Goal: Check status: Check status

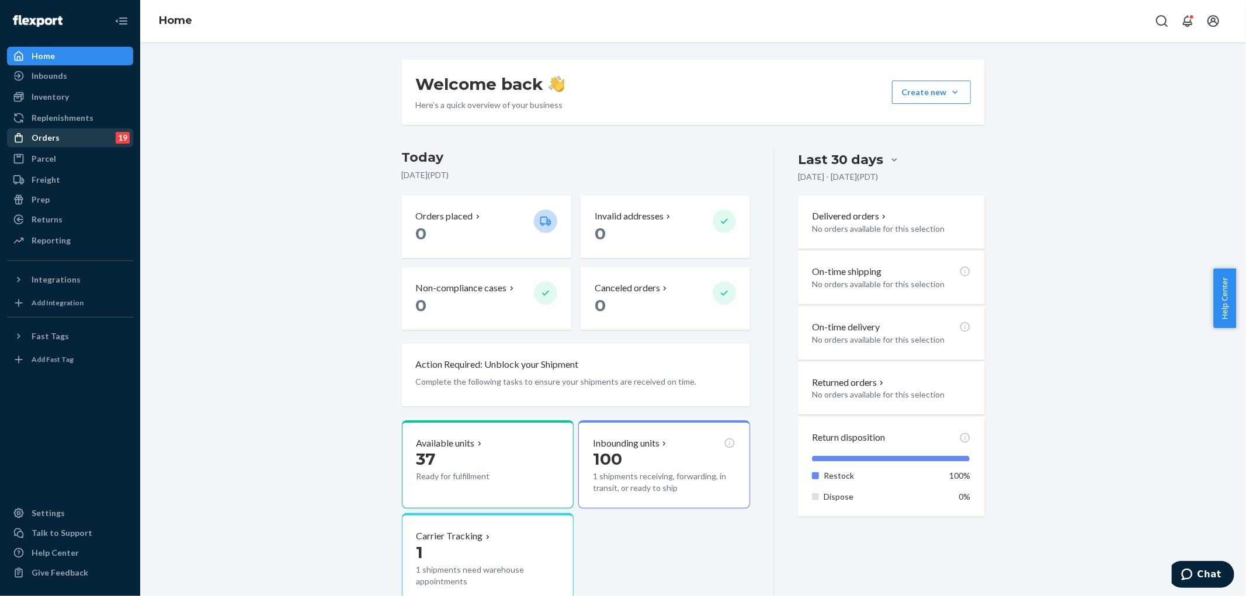
click at [47, 139] on div "Orders" at bounding box center [46, 138] width 28 height 12
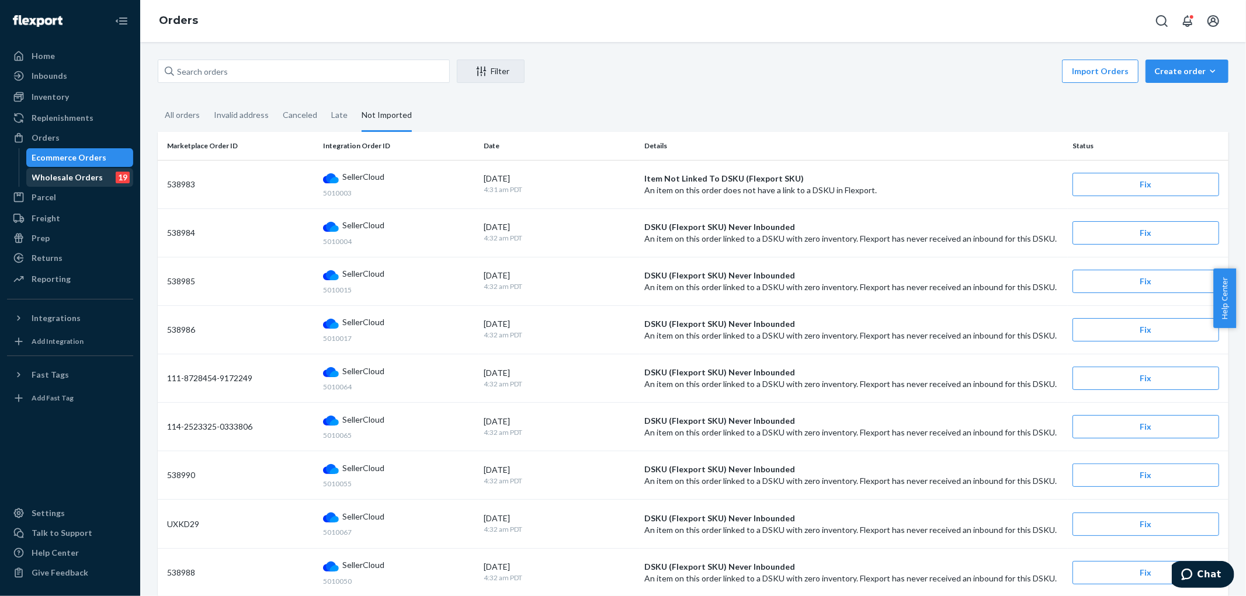
click at [57, 180] on div "Wholesale Orders" at bounding box center [67, 178] width 71 height 12
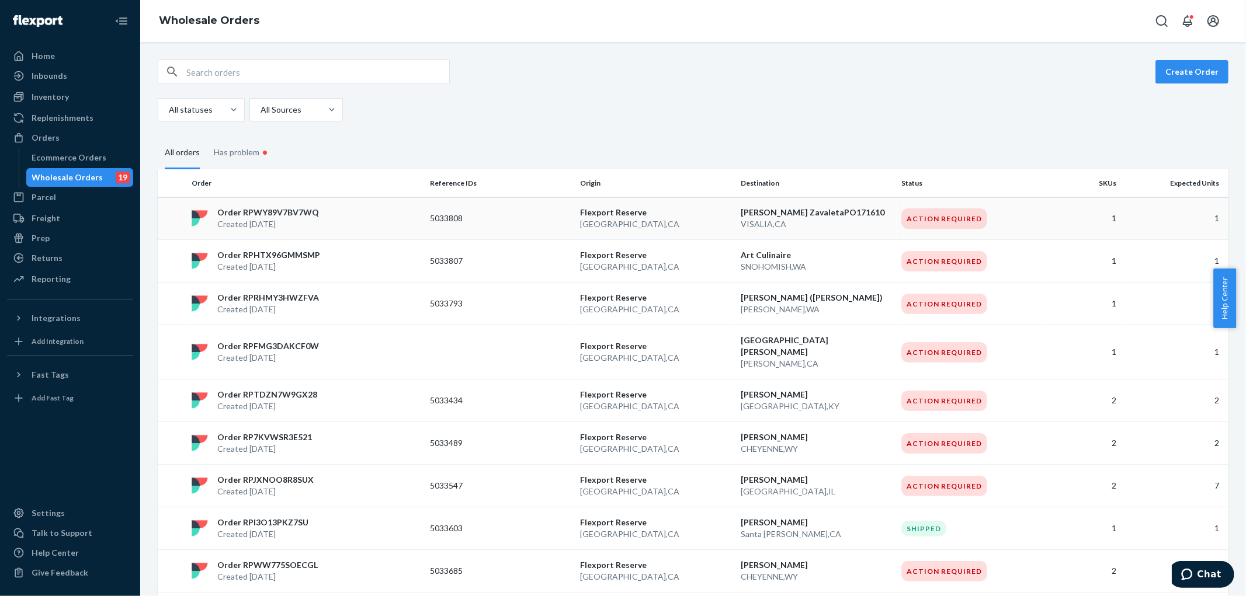
click at [279, 218] on p "Created [DATE]" at bounding box center [268, 224] width 102 height 12
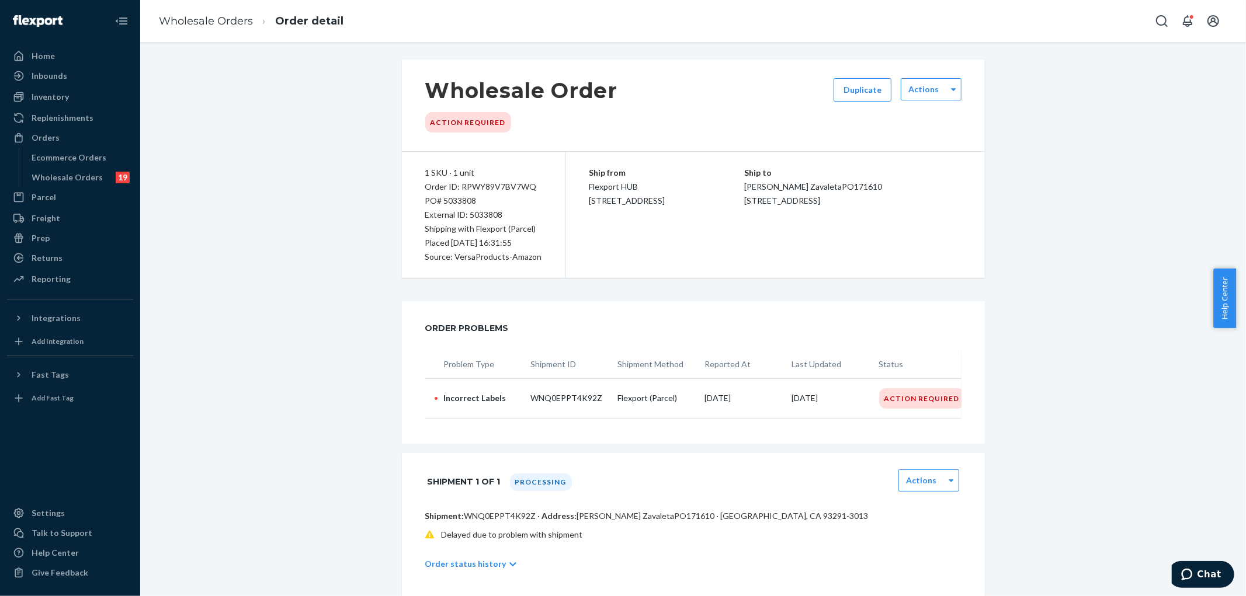
scroll to position [65, 0]
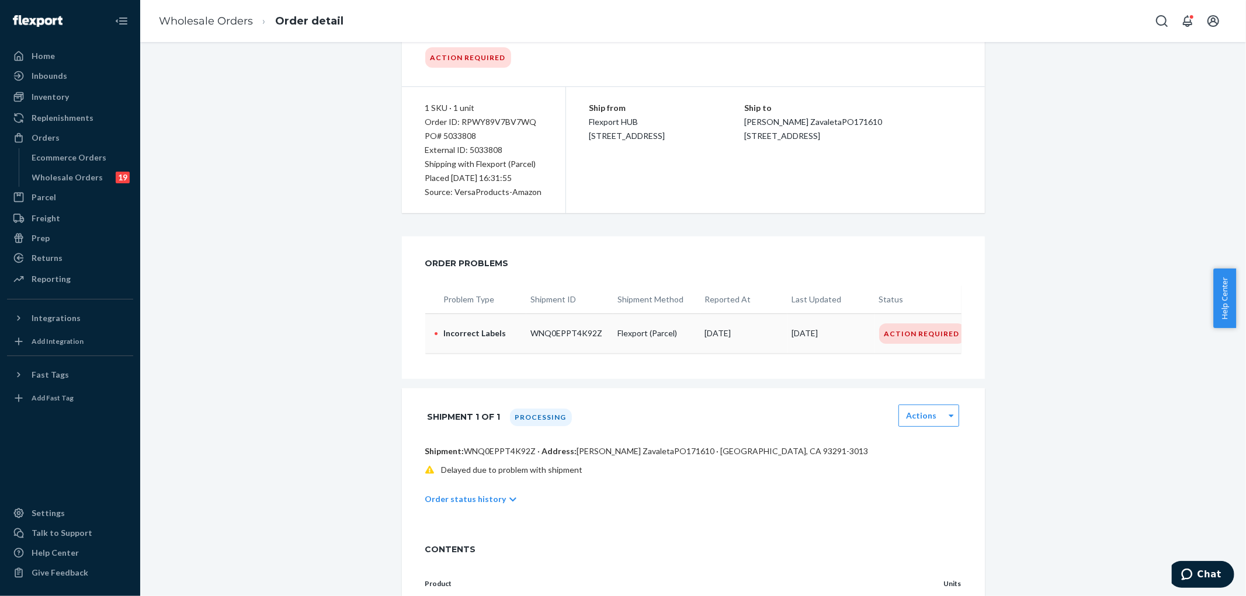
click at [916, 333] on div "Action Required" at bounding box center [922, 334] width 86 height 20
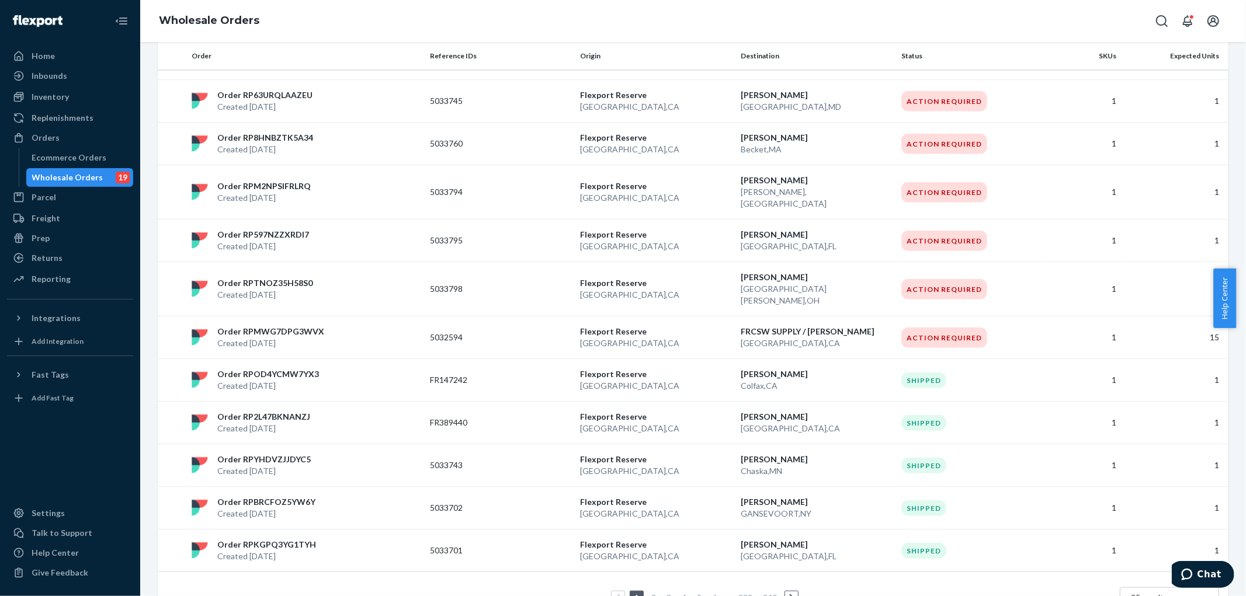
scroll to position [731, 0]
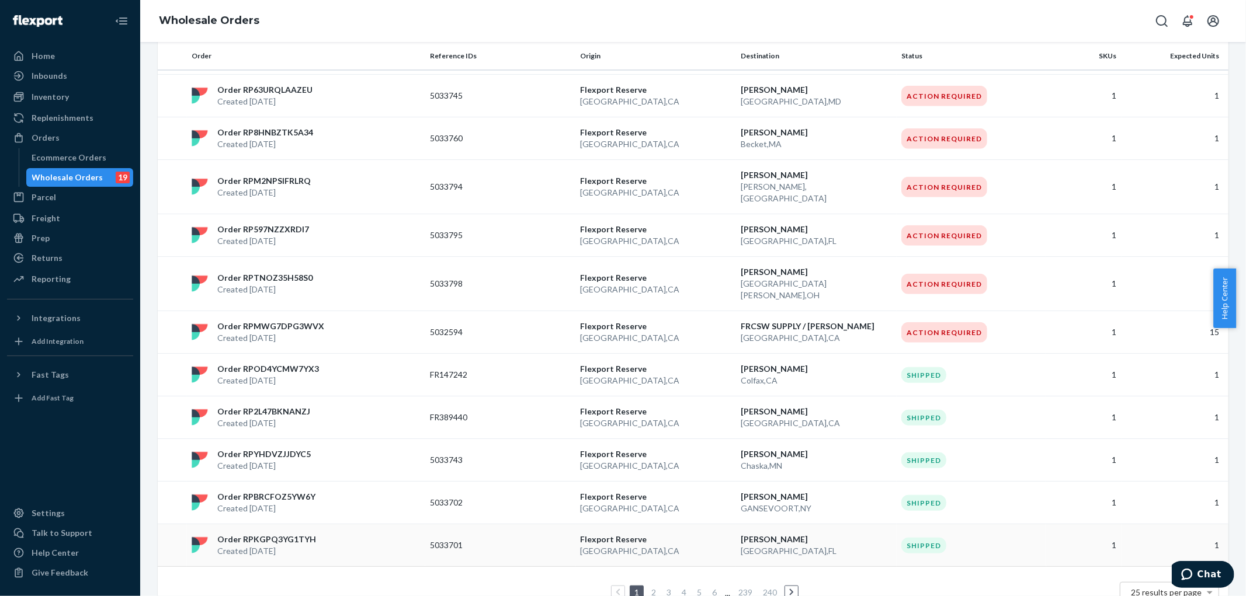
click at [272, 546] on p "Created [DATE]" at bounding box center [266, 552] width 99 height 12
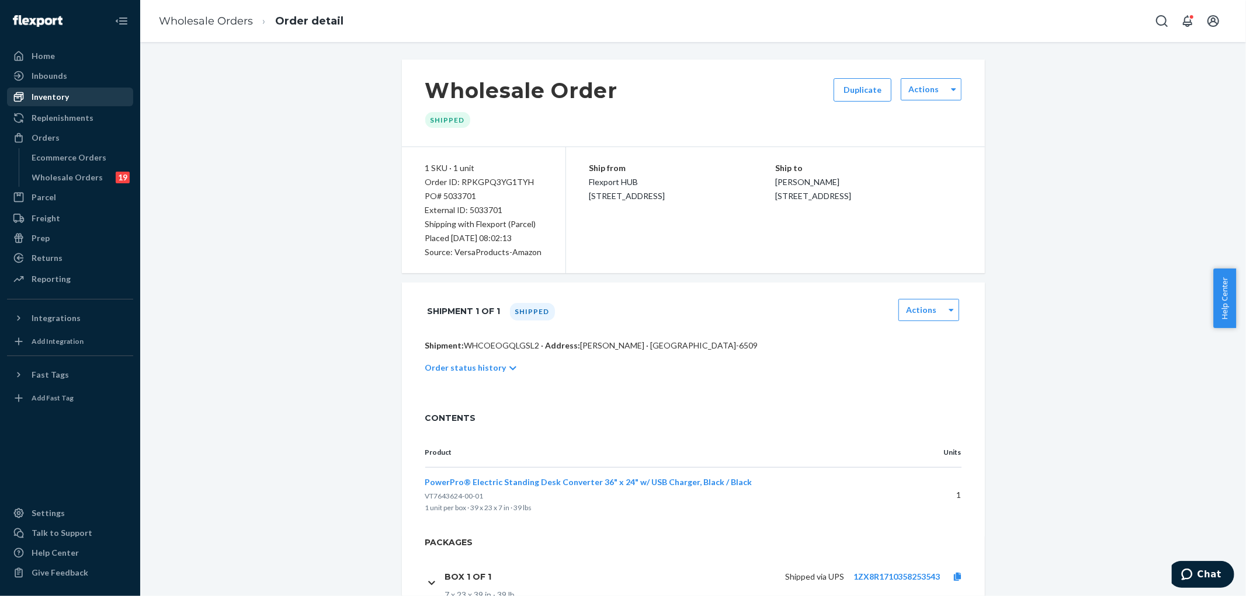
click at [43, 96] on div "Inventory" at bounding box center [50, 97] width 37 height 12
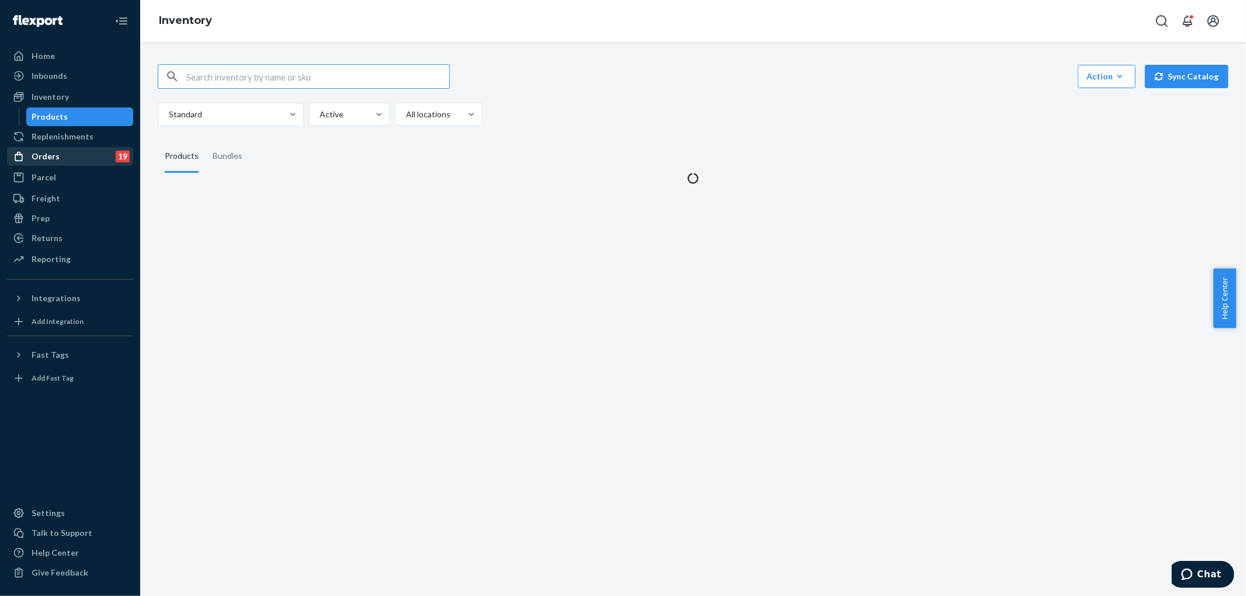
click at [45, 161] on div "Orders" at bounding box center [46, 157] width 28 height 12
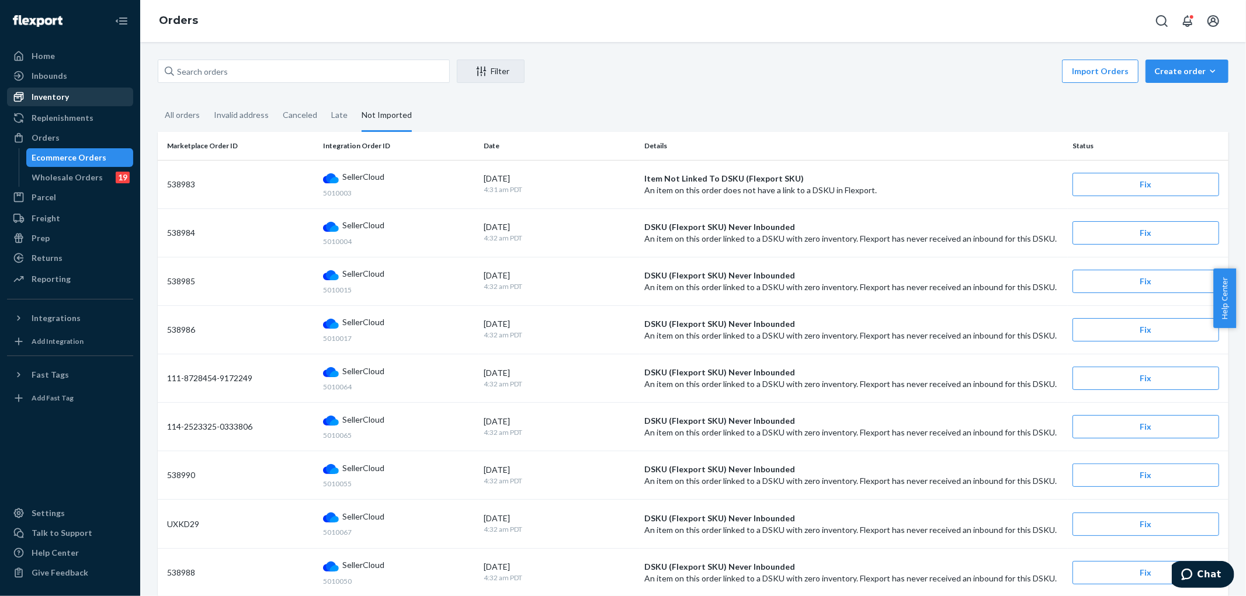
click at [49, 96] on div "Inventory" at bounding box center [50, 97] width 37 height 12
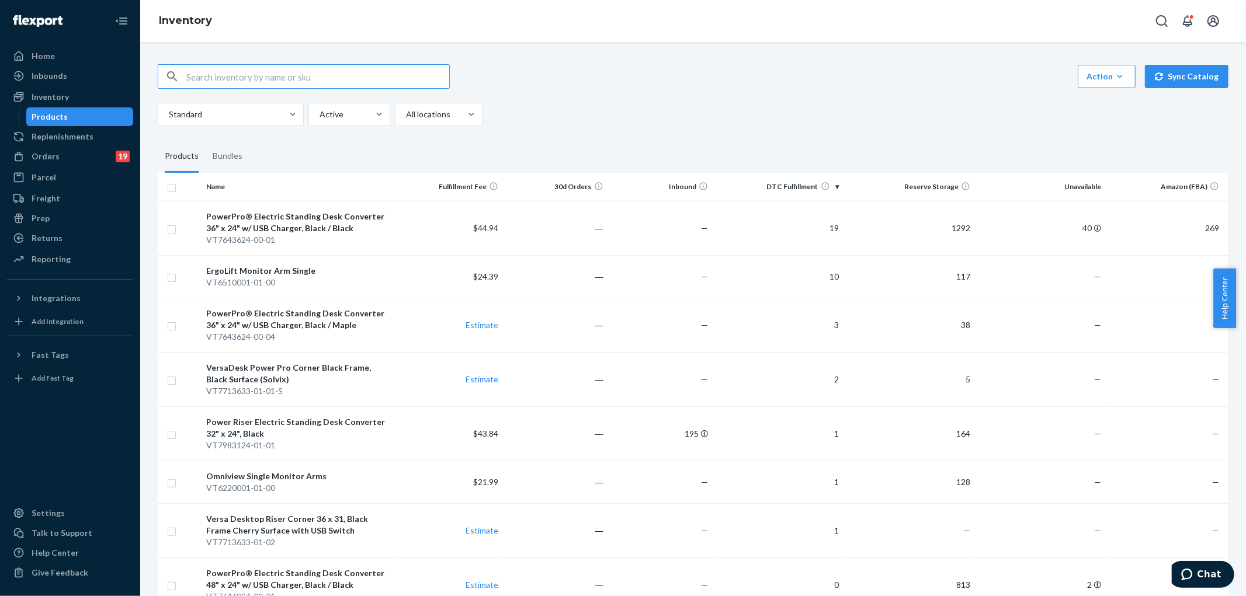
click at [213, 77] on input "text" at bounding box center [317, 76] width 263 height 23
type input "VT7643624-00-01"
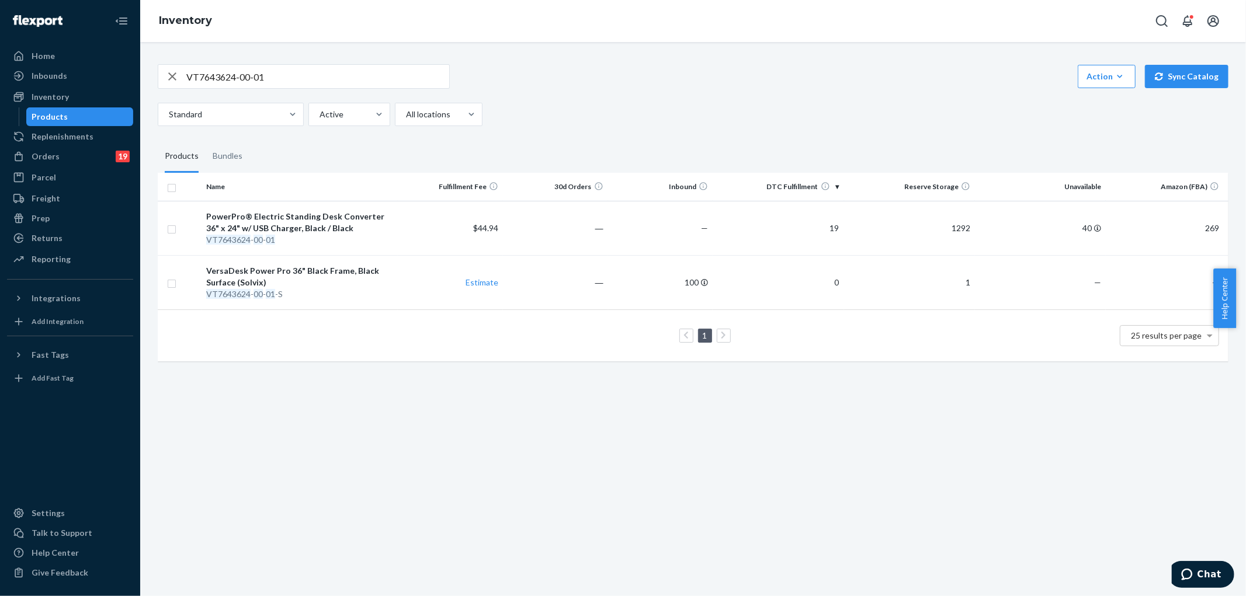
click at [50, 112] on div "Products" at bounding box center [50, 117] width 36 height 12
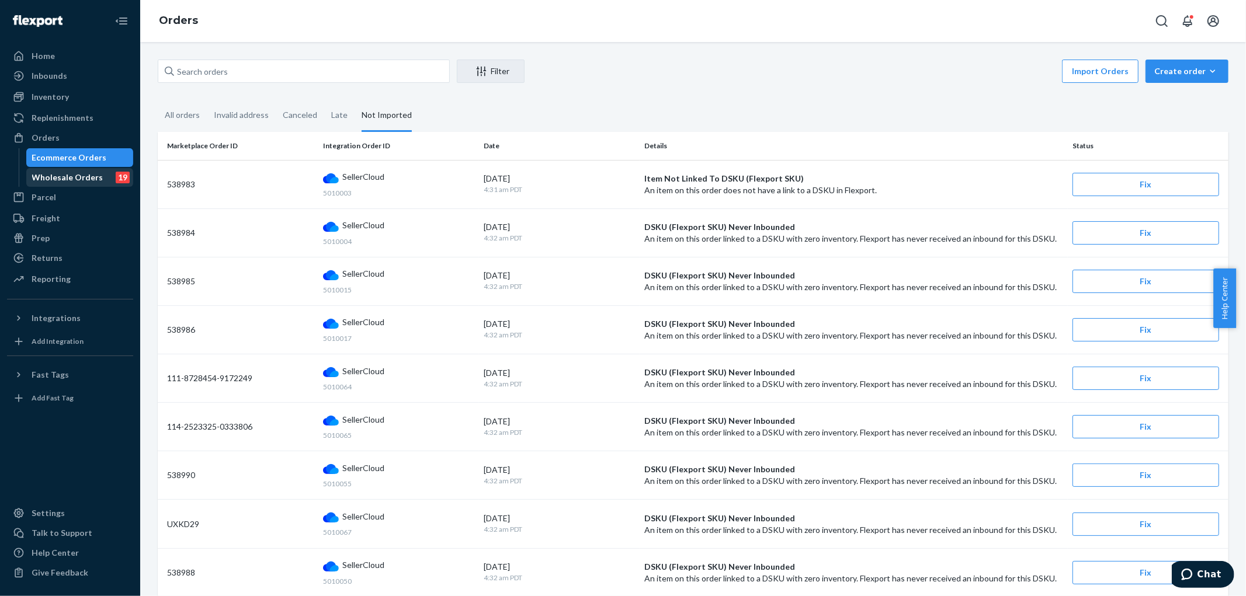
click at [76, 176] on div "Wholesale Orders" at bounding box center [67, 178] width 71 height 12
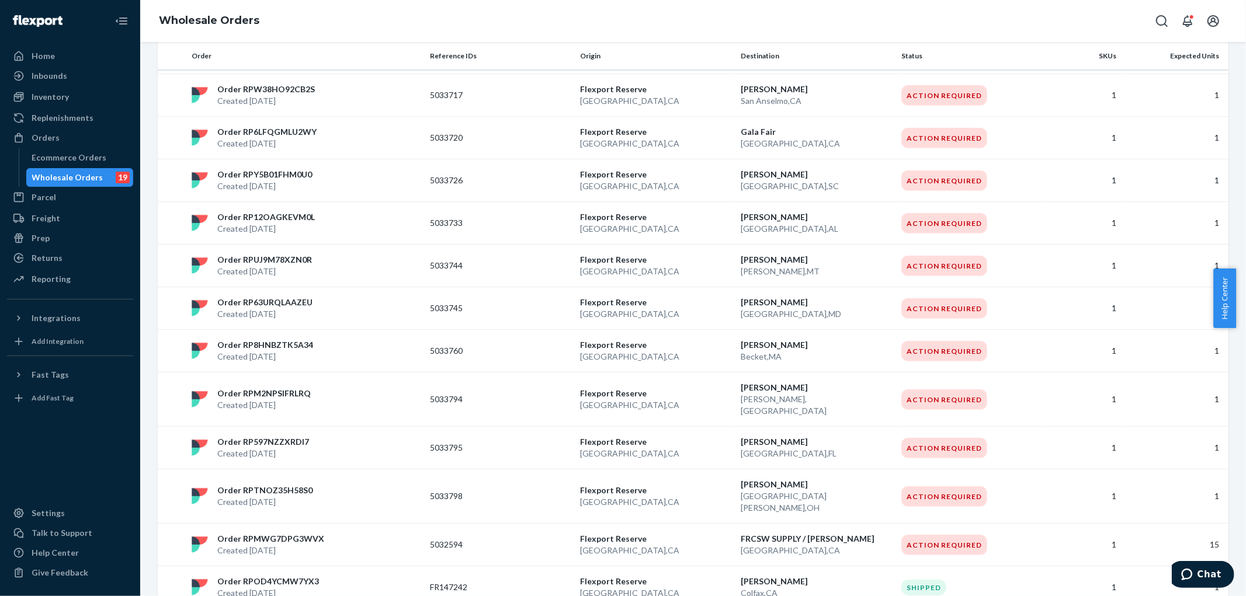
scroll to position [731, 0]
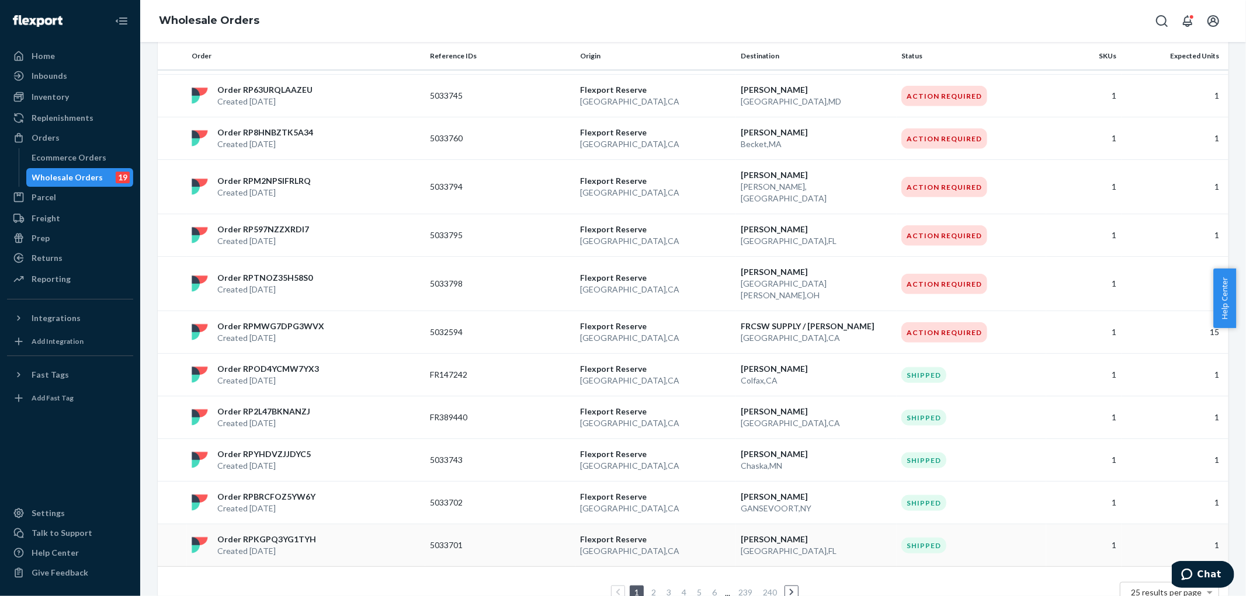
click at [271, 546] on p "Created [DATE]" at bounding box center [266, 552] width 99 height 12
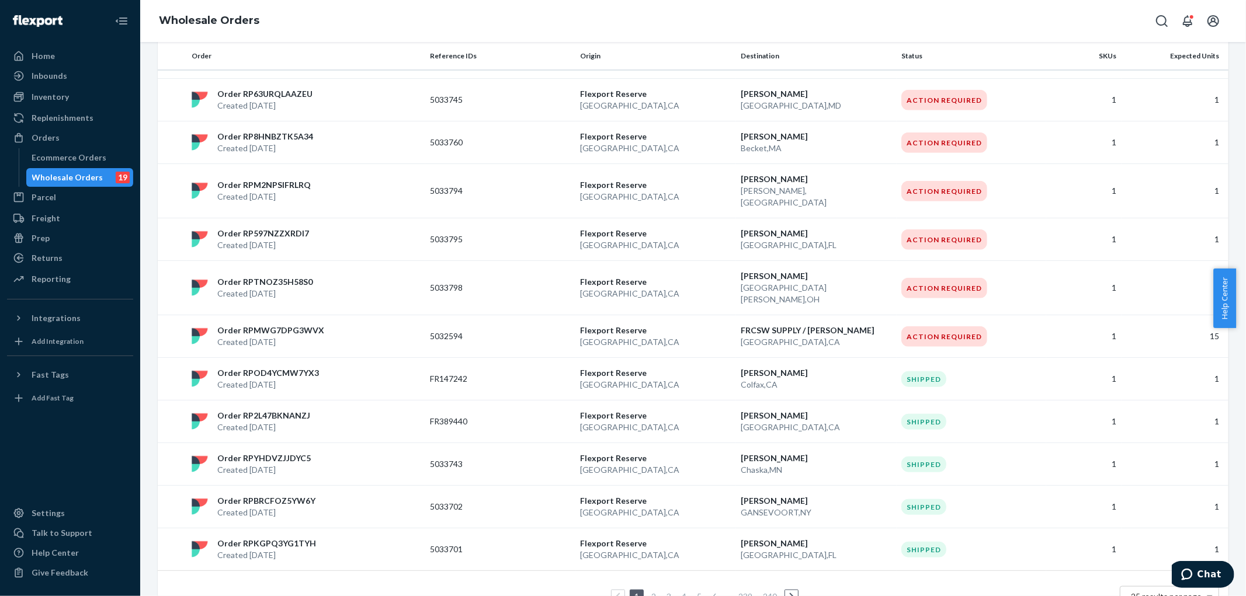
scroll to position [731, 0]
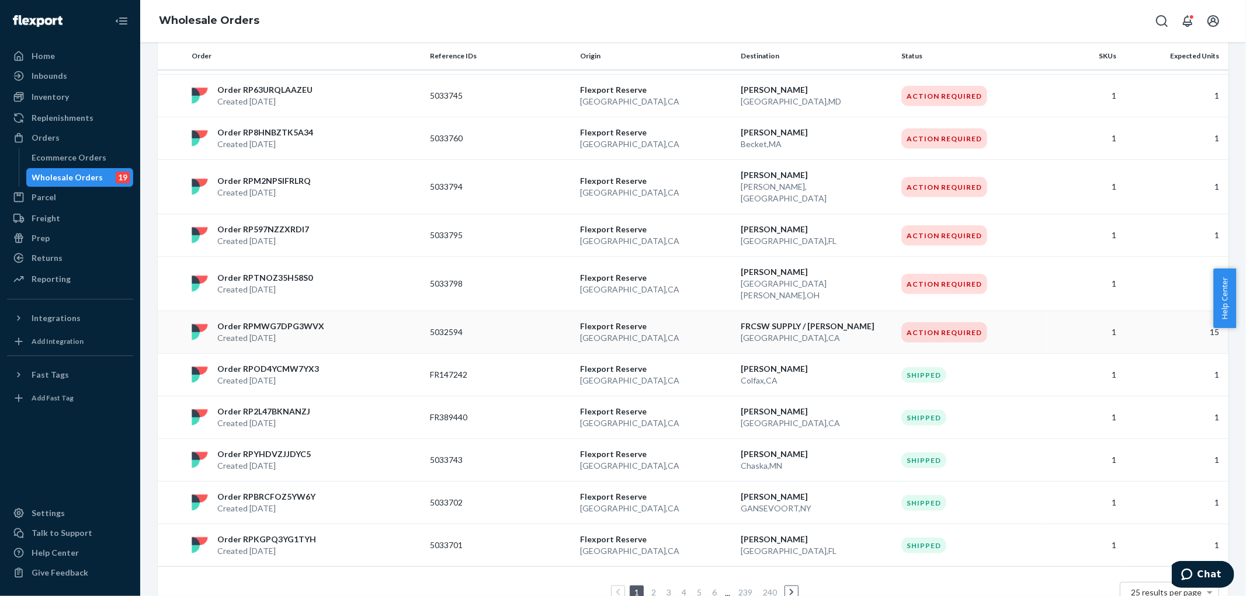
click at [255, 321] on p "Order RPMWG7DPG3WVX" at bounding box center [270, 327] width 107 height 12
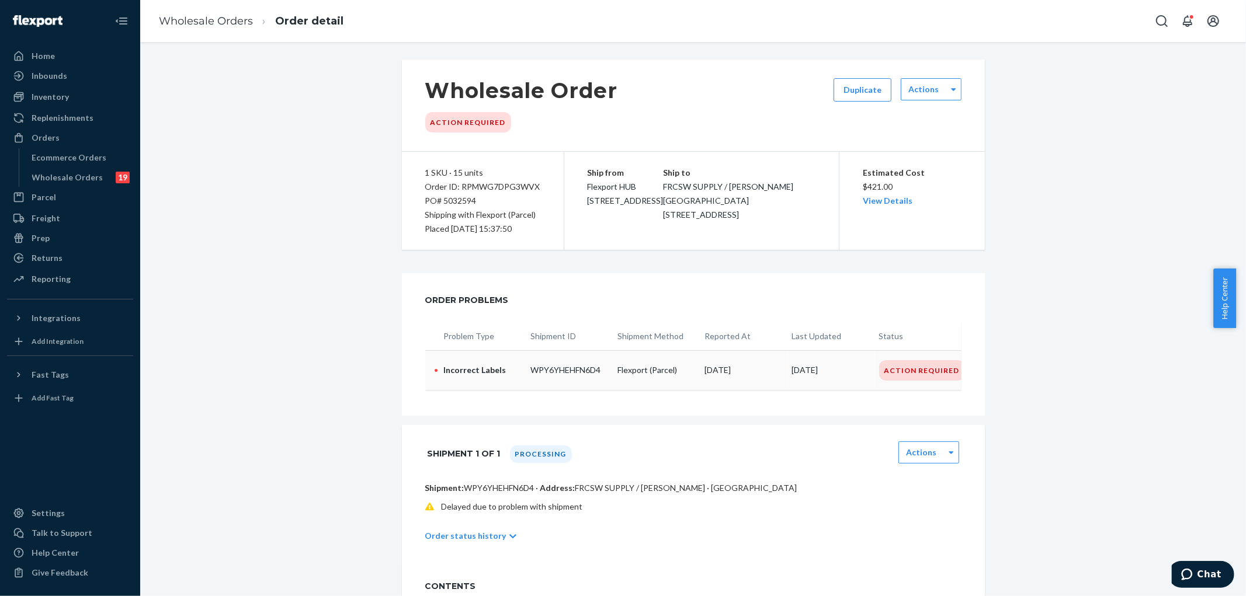
click at [905, 370] on div "Action Required" at bounding box center [922, 370] width 86 height 20
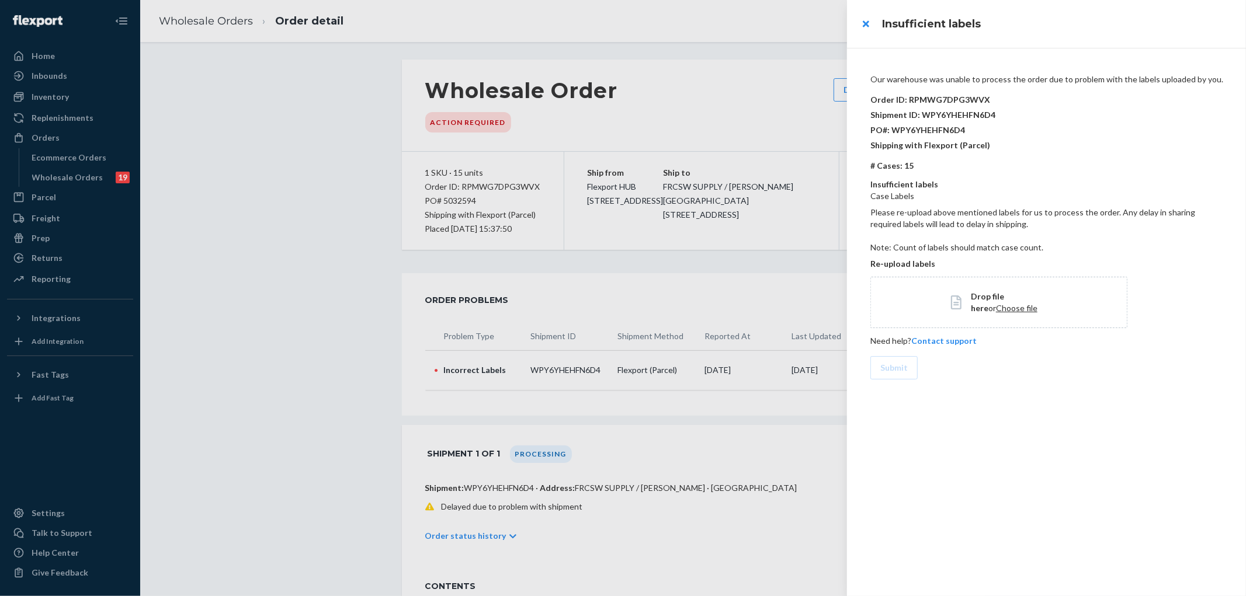
click at [962, 114] on p "Shipment ID: WPY6YHEHFN6D4" at bounding box center [1048, 114] width 357 height 15
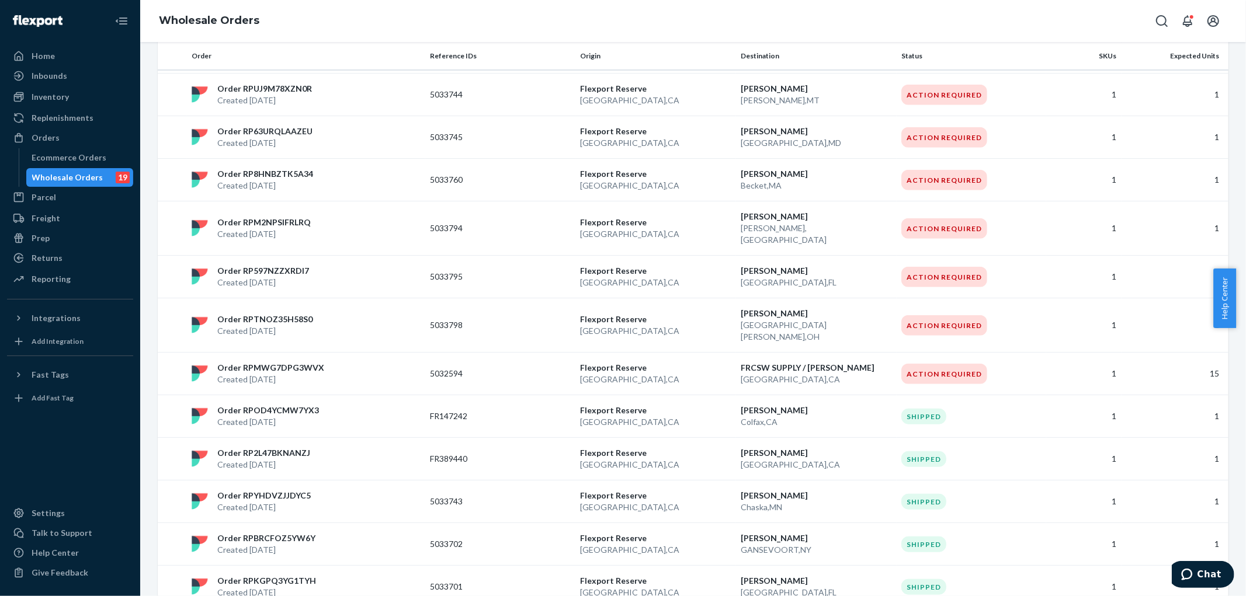
scroll to position [731, 0]
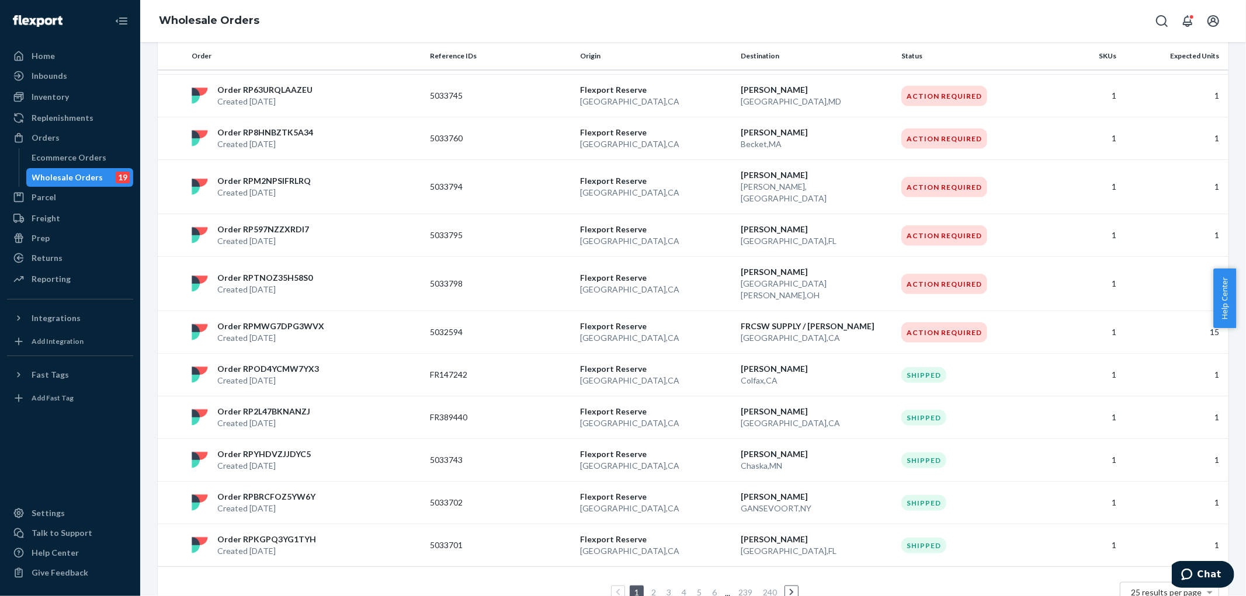
click at [268, 332] on p "Created [DATE]" at bounding box center [270, 338] width 107 height 12
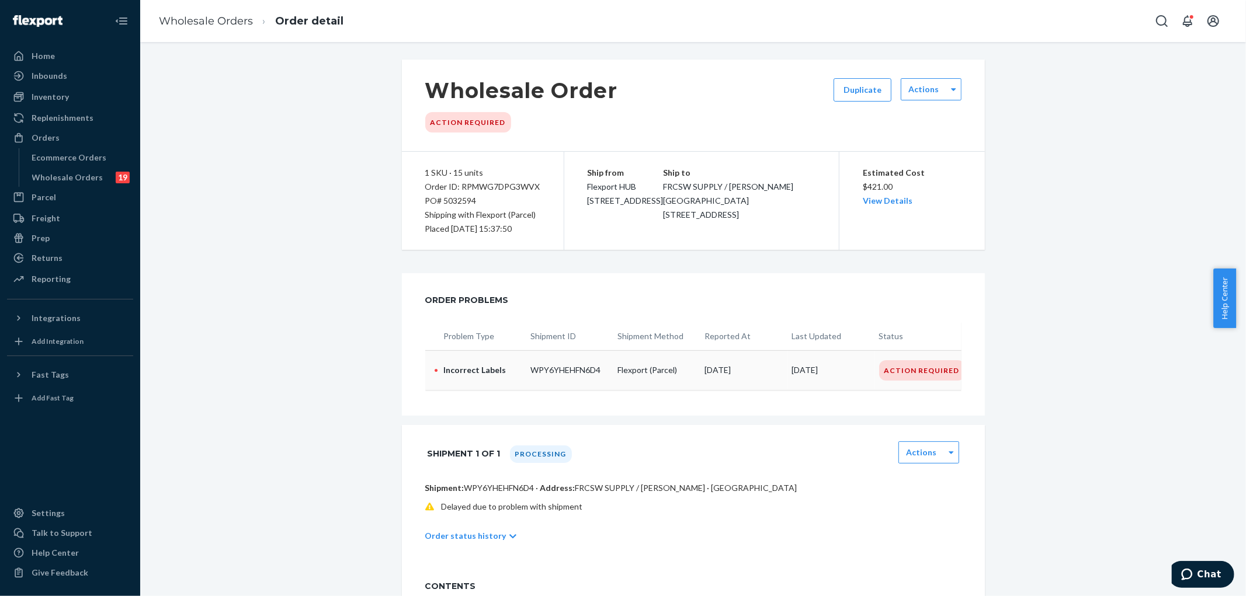
click at [920, 372] on div "Action Required" at bounding box center [922, 370] width 86 height 20
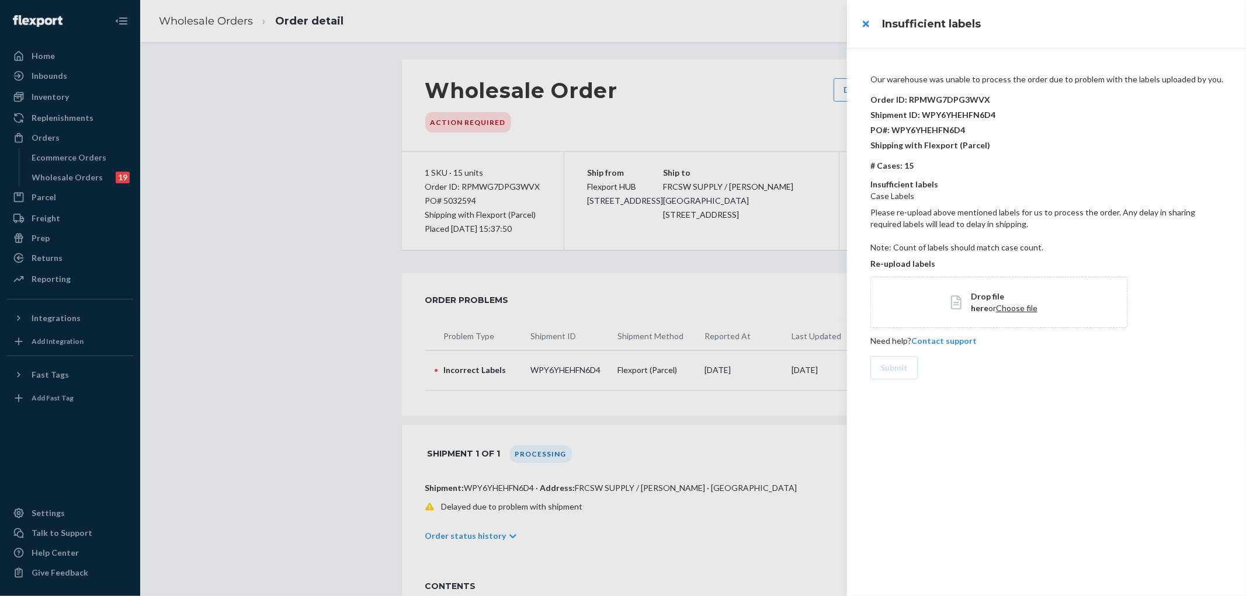
click at [937, 167] on p "# Cases: 15" at bounding box center [1048, 166] width 357 height 12
drag, startPoint x: 871, startPoint y: 179, endPoint x: 955, endPoint y: 182, distance: 83.6
click at [955, 182] on p "Insufficient labels" at bounding box center [1048, 185] width 357 height 12
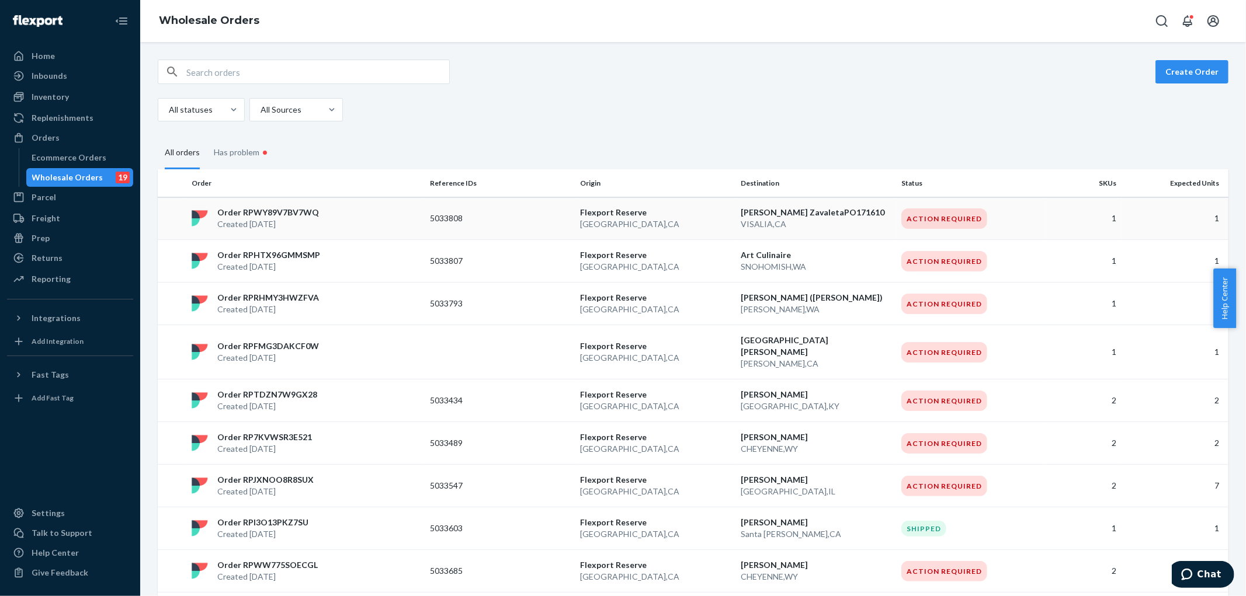
click at [387, 218] on div "Order RPWY89V7BV7WQ Created [DATE]" at bounding box center [306, 218] width 238 height 23
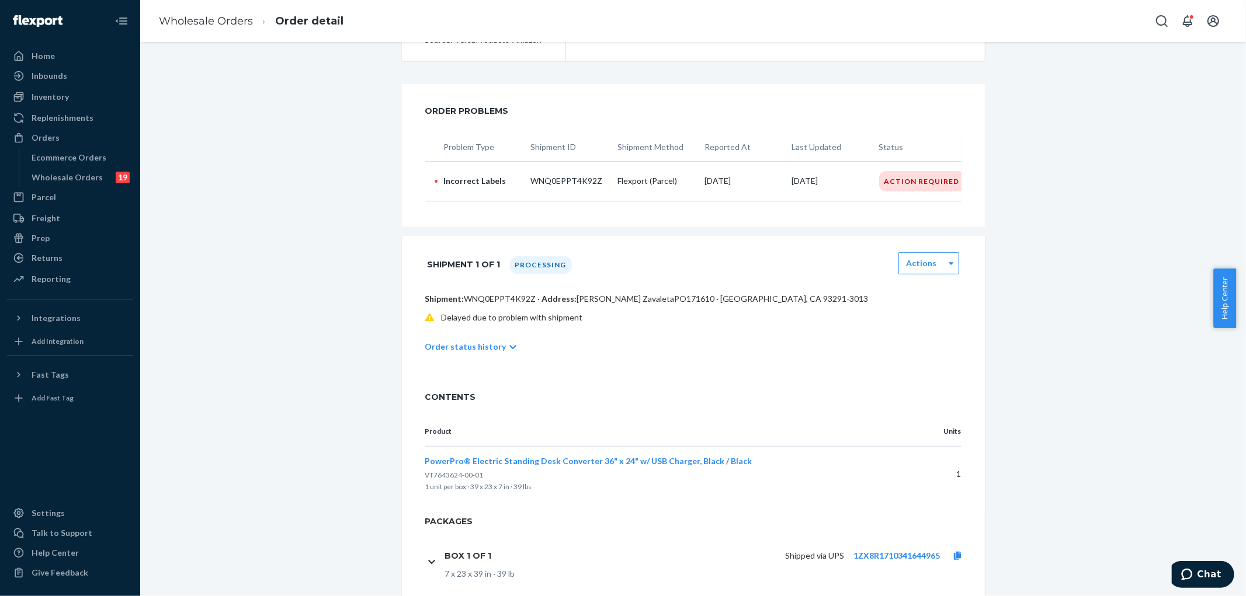
scroll to position [195, 0]
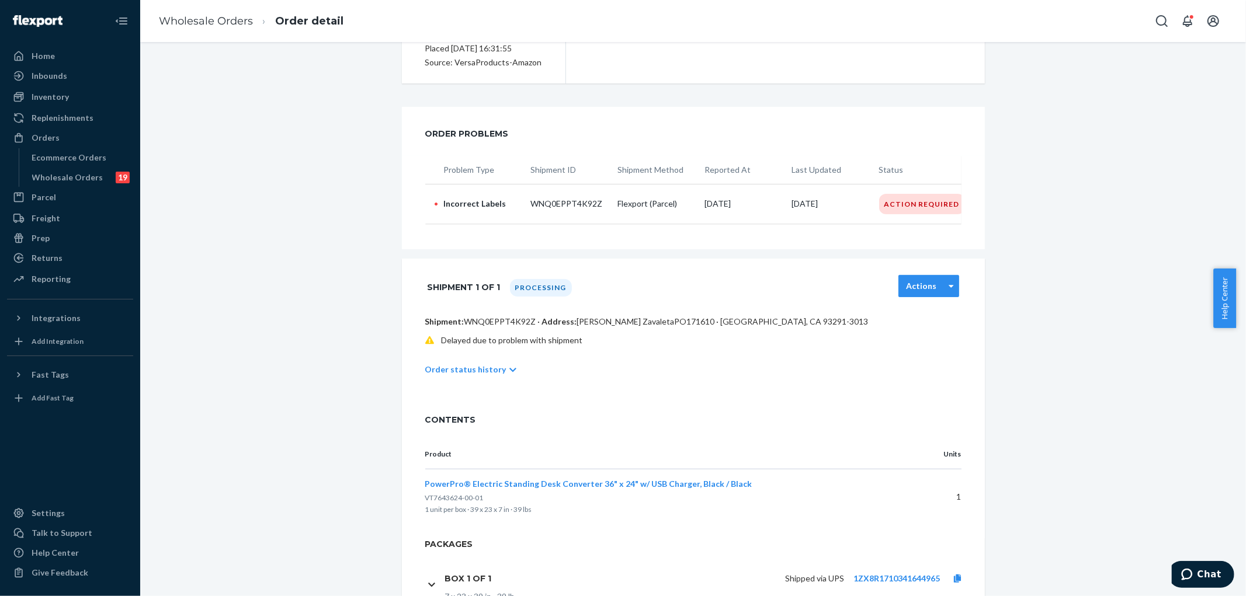
click at [929, 297] on div "Actions" at bounding box center [928, 286] width 61 height 22
click at [1044, 311] on div "Wholesale Order Action Required Duplicate Actions 1 SKU · 1 unit Order ID: RPWY…" at bounding box center [693, 244] width 1088 height 759
click at [900, 204] on div "Action Required" at bounding box center [922, 204] width 86 height 20
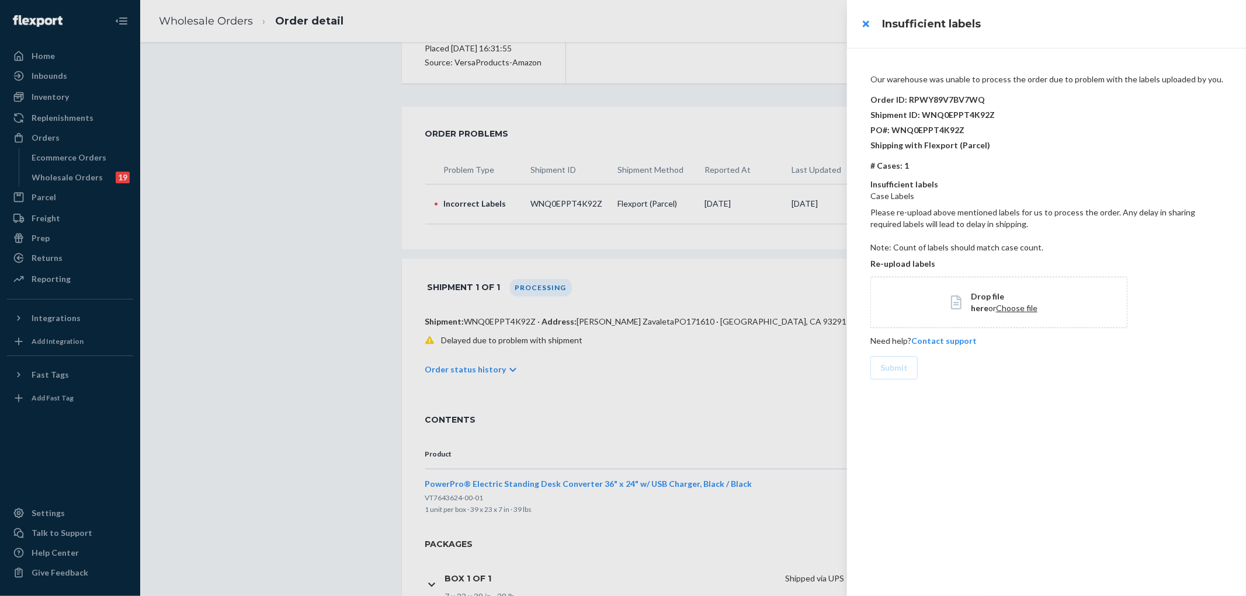
click at [466, 381] on div at bounding box center [623, 298] width 1246 height 596
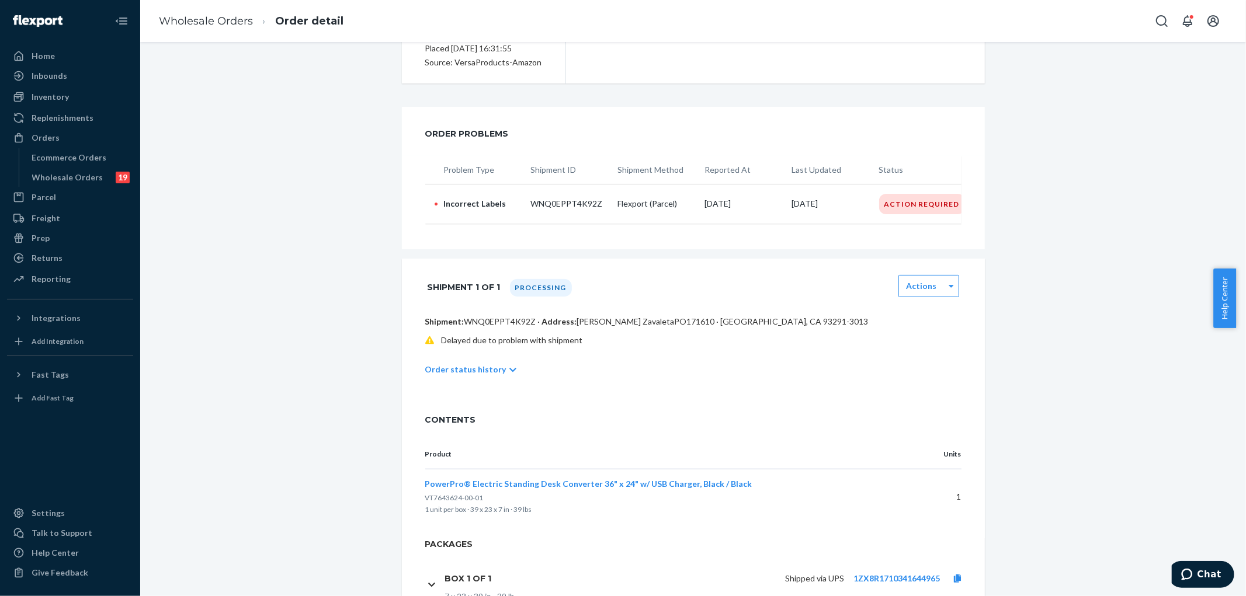
click at [481, 376] on p "Order status history" at bounding box center [465, 370] width 81 height 12
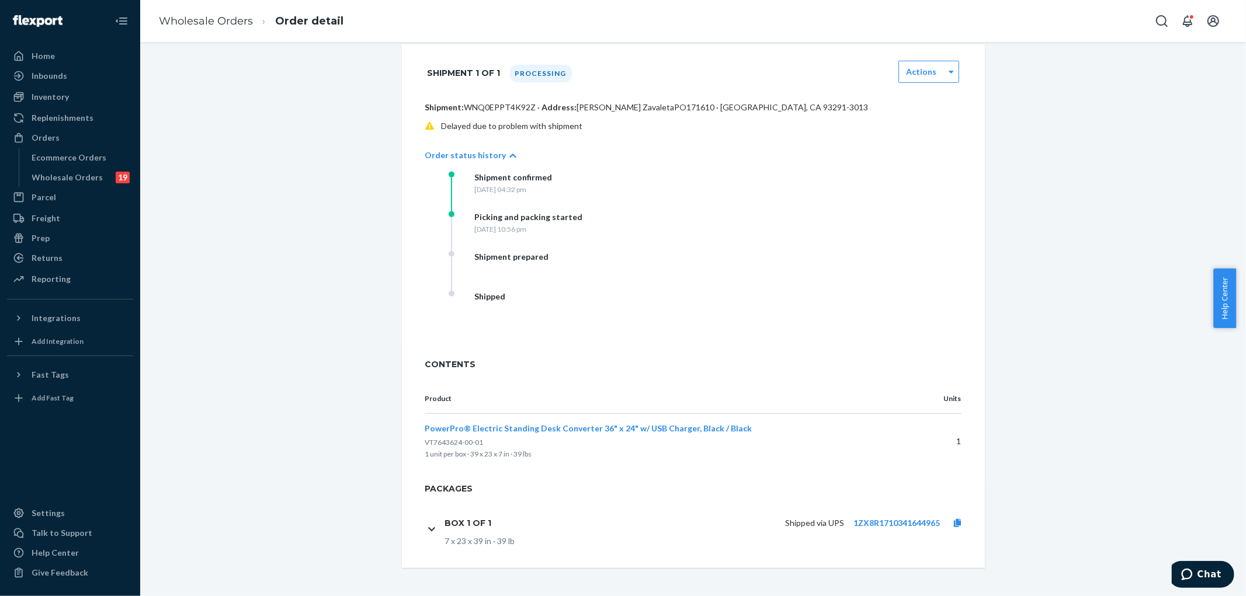
scroll to position [0, 0]
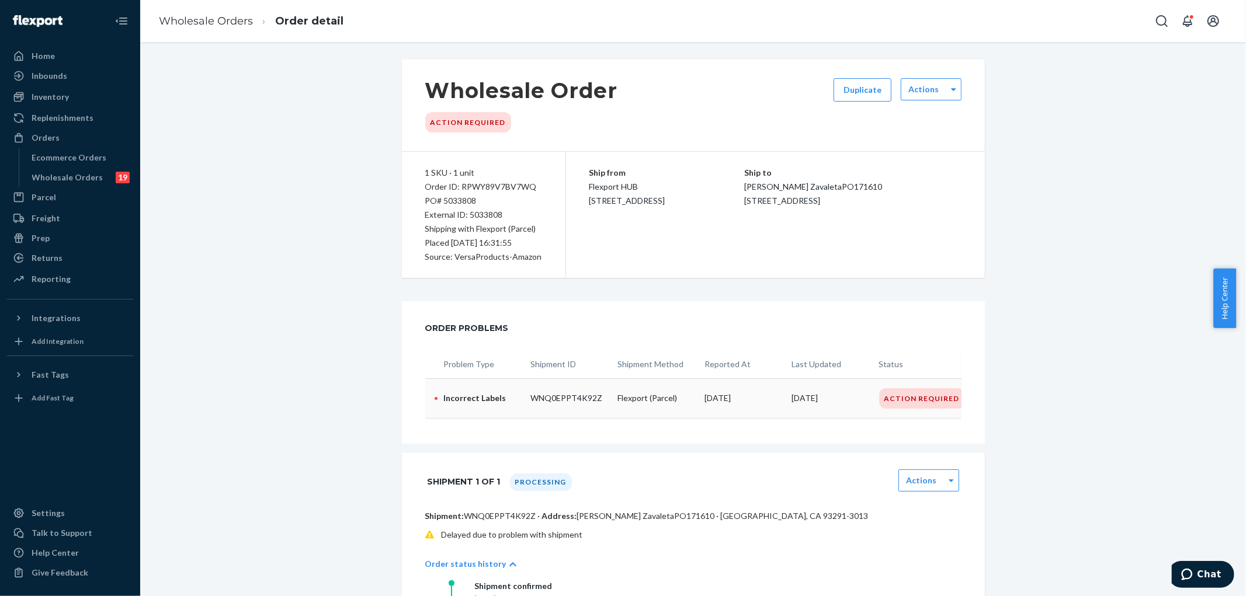
click at [906, 398] on div "Action Required" at bounding box center [922, 398] width 86 height 20
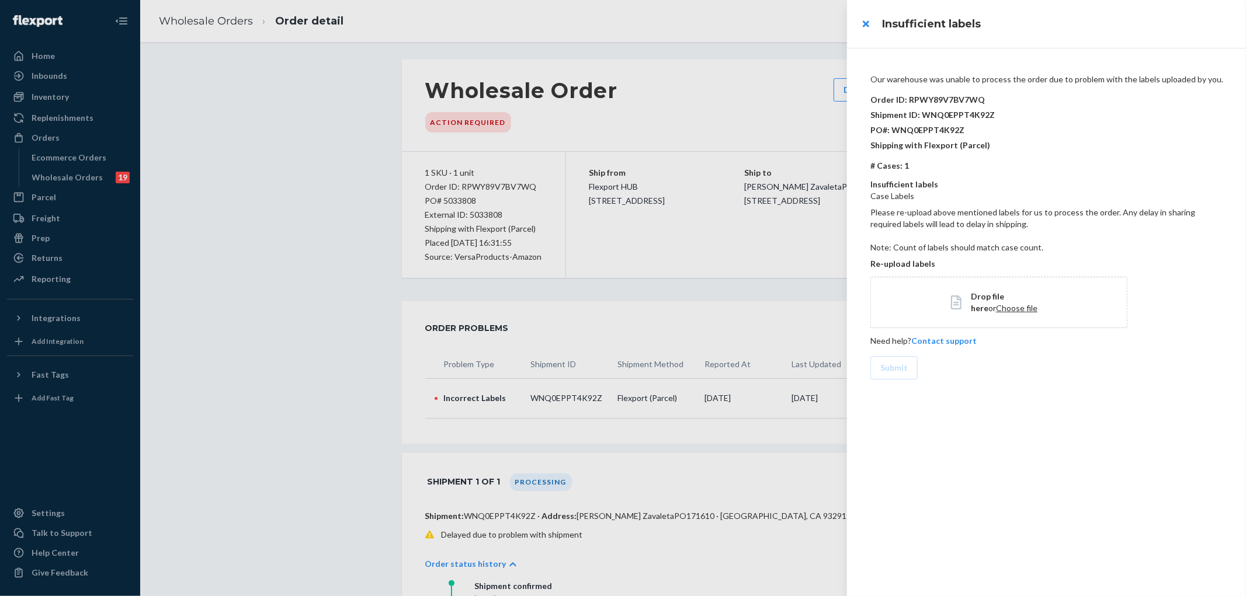
click at [464, 119] on div at bounding box center [623, 298] width 1246 height 596
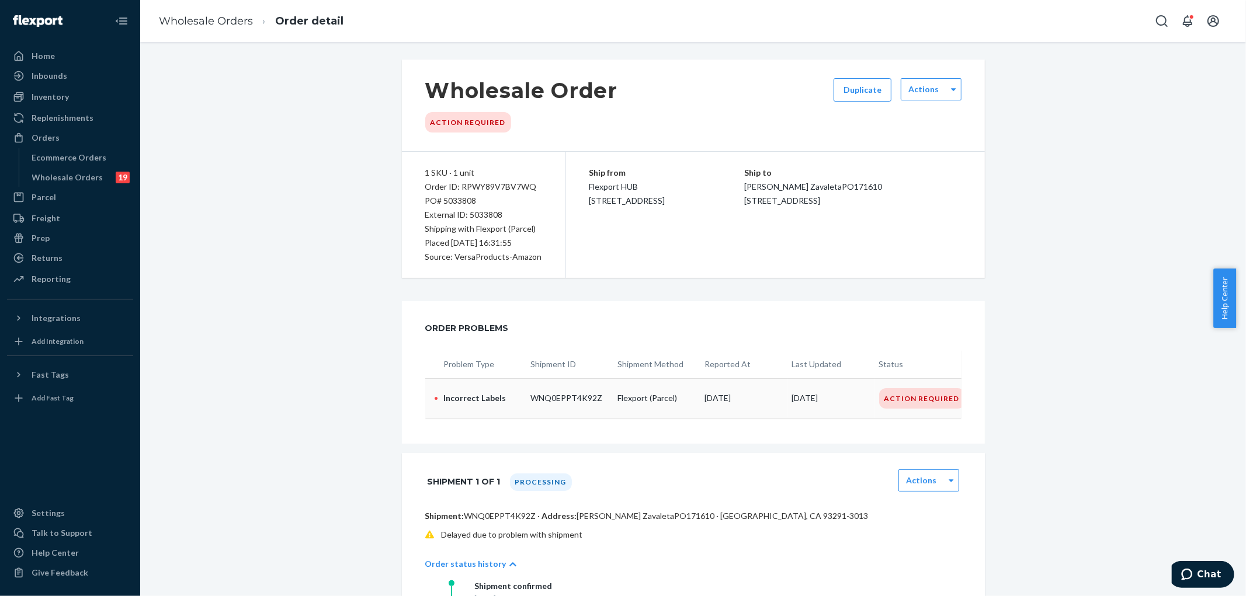
click at [935, 399] on div "Action Required" at bounding box center [922, 398] width 86 height 20
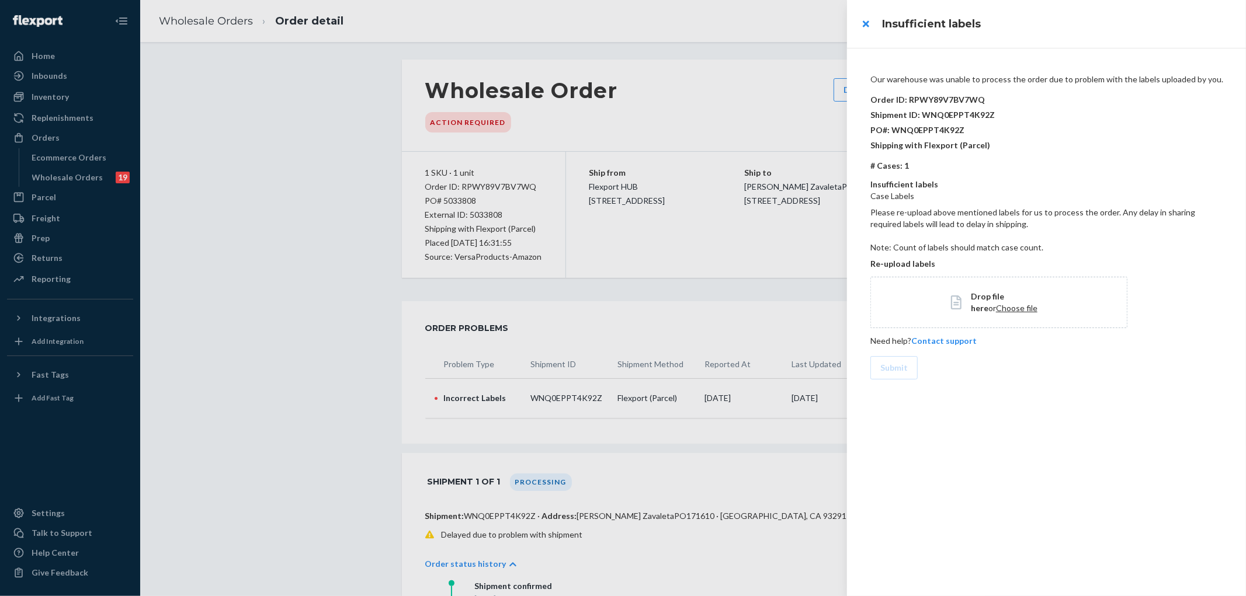
click at [60, 96] on div at bounding box center [623, 298] width 1246 height 596
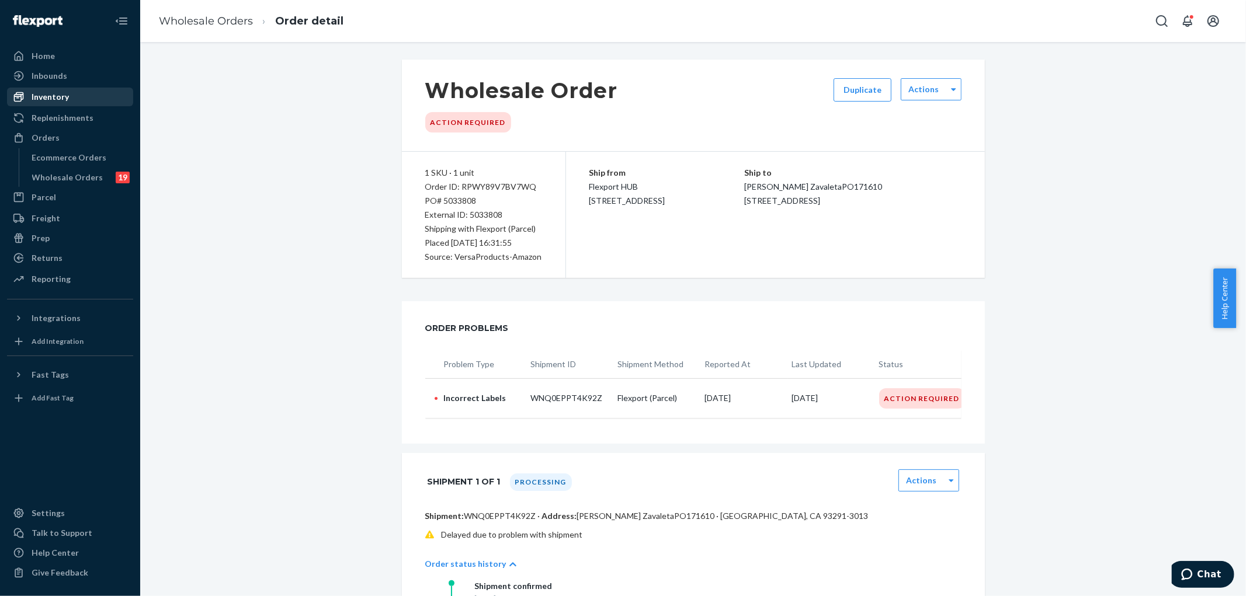
click at [44, 95] on div "Inventory" at bounding box center [50, 97] width 37 height 12
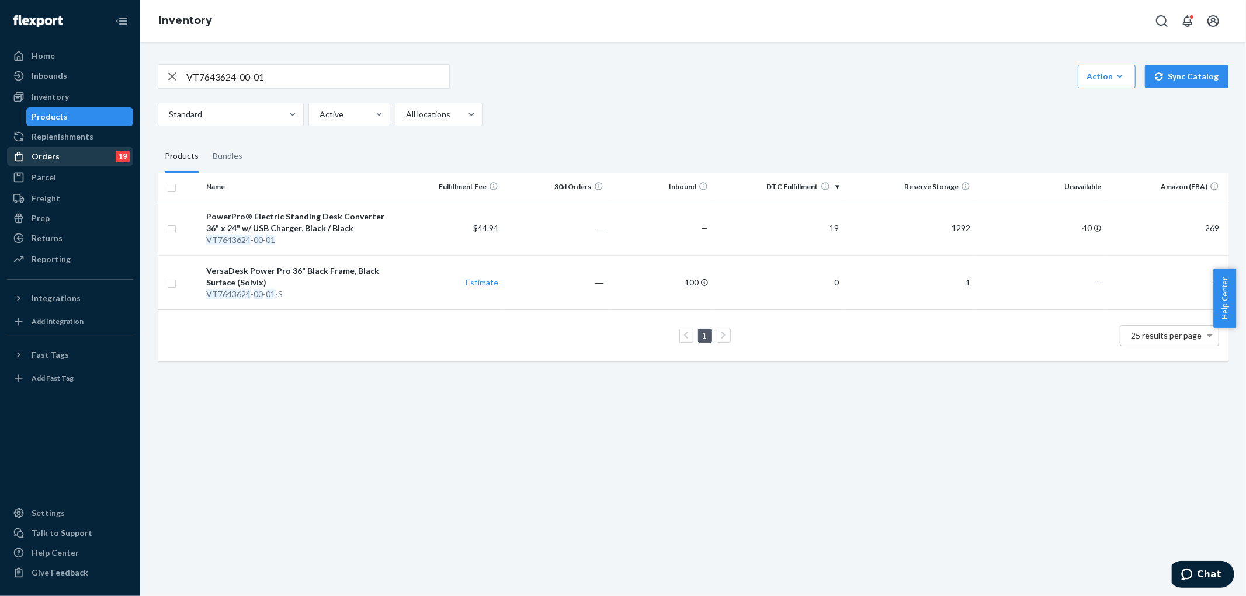
click at [47, 161] on div "Orders" at bounding box center [46, 157] width 28 height 12
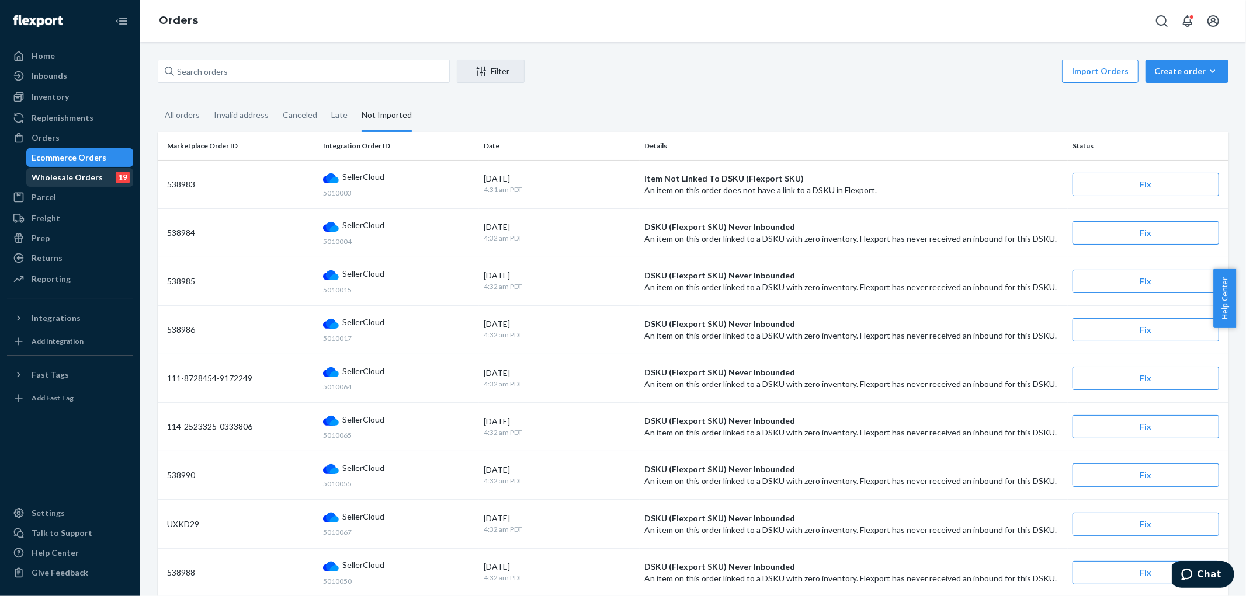
click at [50, 182] on div "Wholesale Orders" at bounding box center [67, 178] width 71 height 12
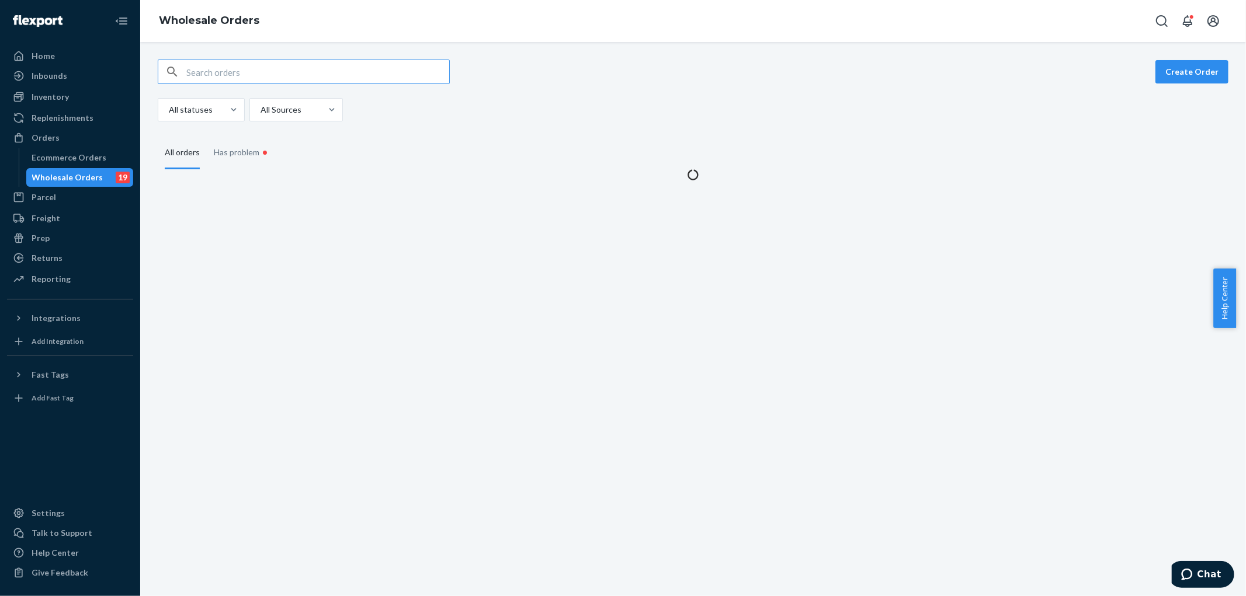
click at [237, 79] on input "text" at bounding box center [317, 71] width 263 height 23
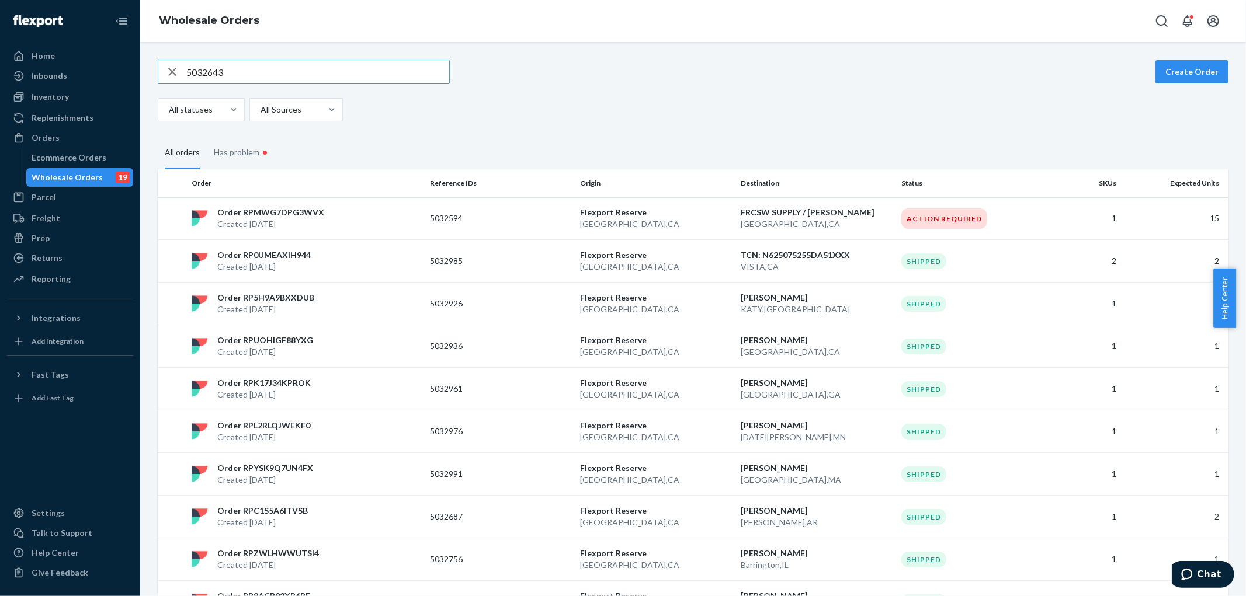
type input "5032643"
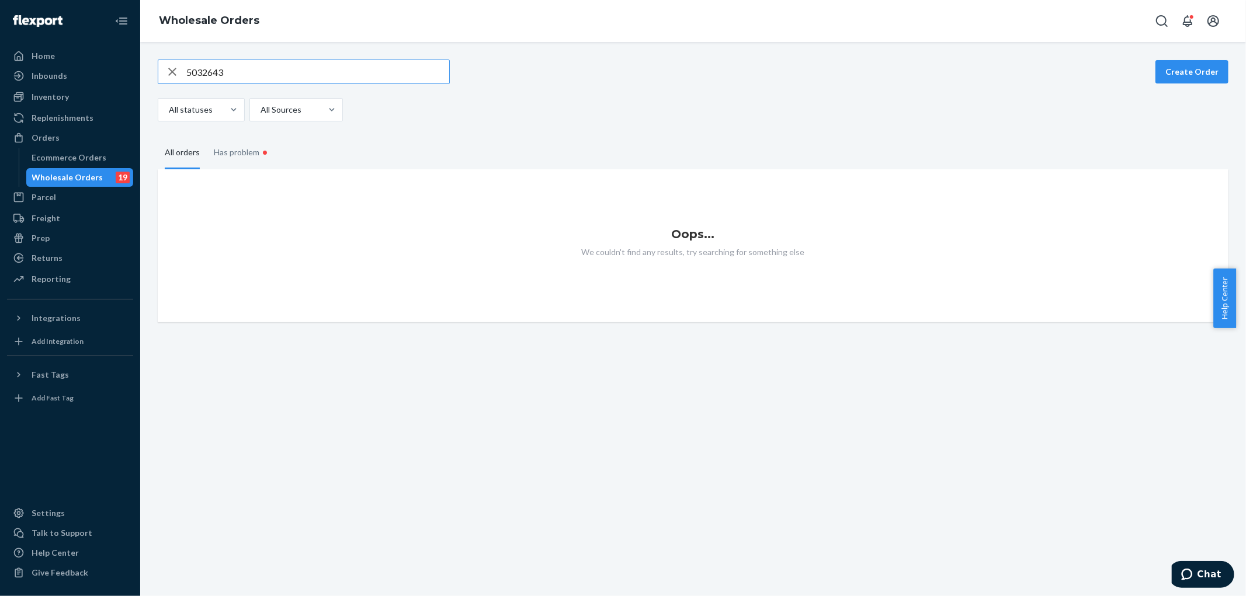
click at [75, 178] on div "Wholesale Orders" at bounding box center [67, 178] width 71 height 12
click at [54, 171] on div "Wholesale Orders 19" at bounding box center [79, 177] width 105 height 16
click at [165, 68] on icon "button" at bounding box center [172, 71] width 14 height 23
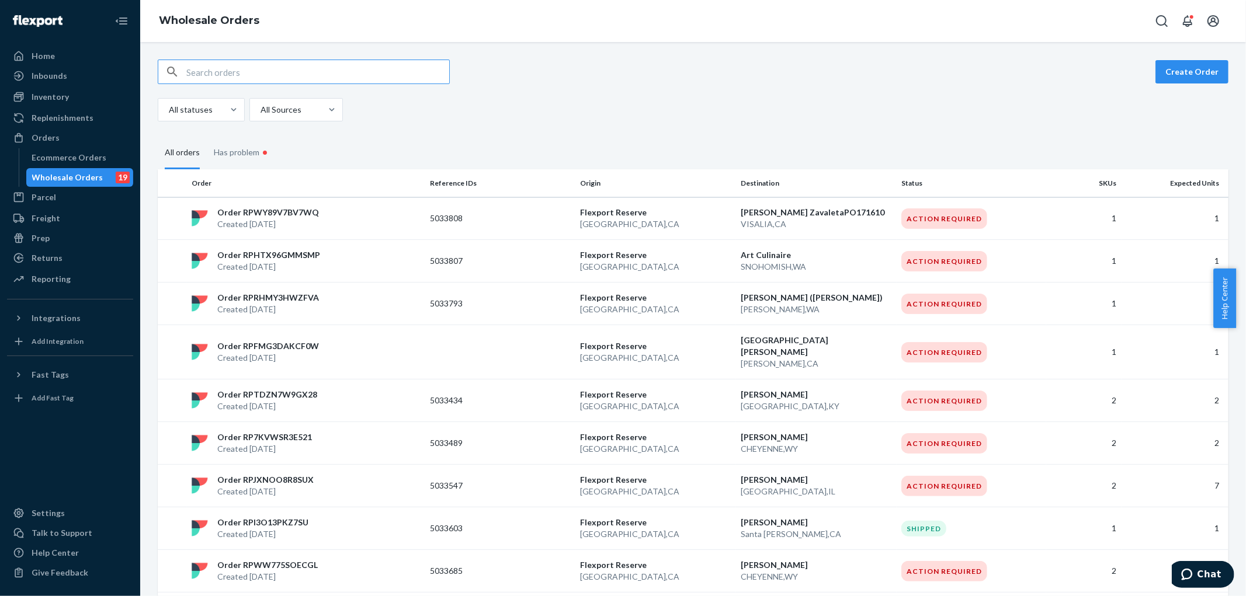
click at [228, 74] on input "text" at bounding box center [317, 71] width 263 height 23
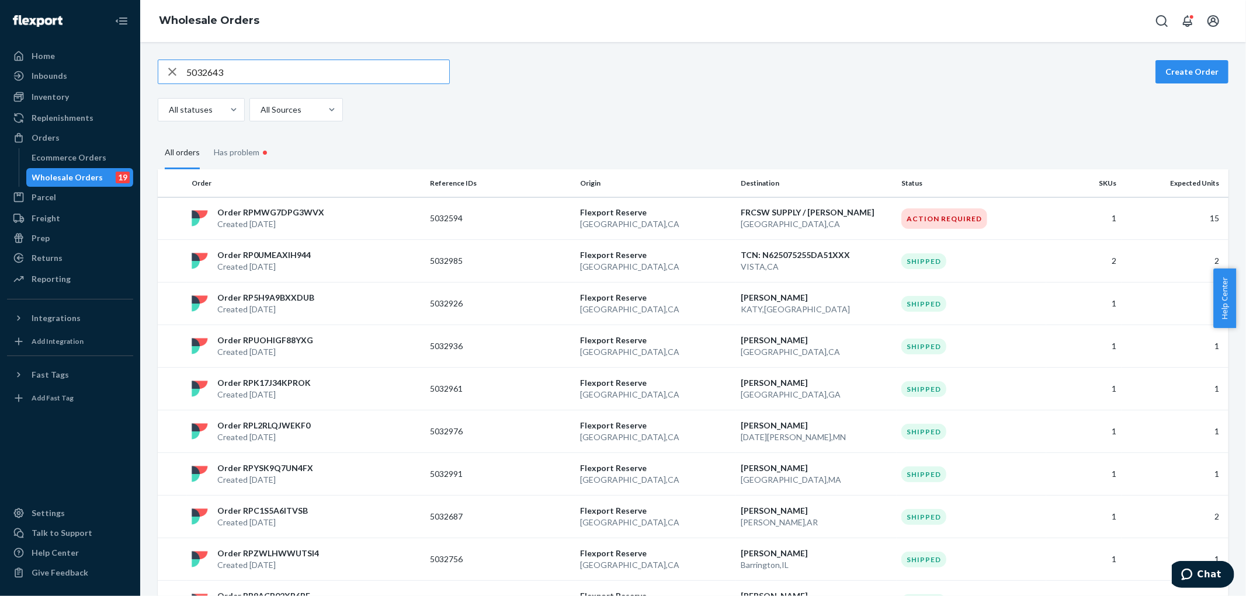
type input "5032643"
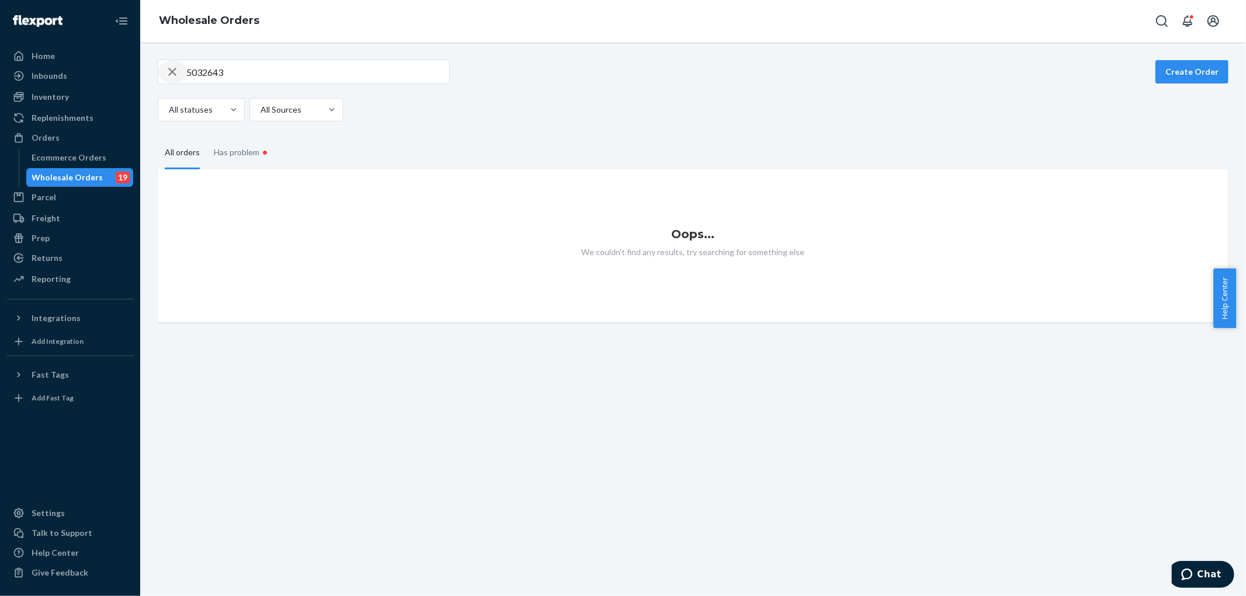
click at [175, 72] on icon "button" at bounding box center [172, 71] width 14 height 23
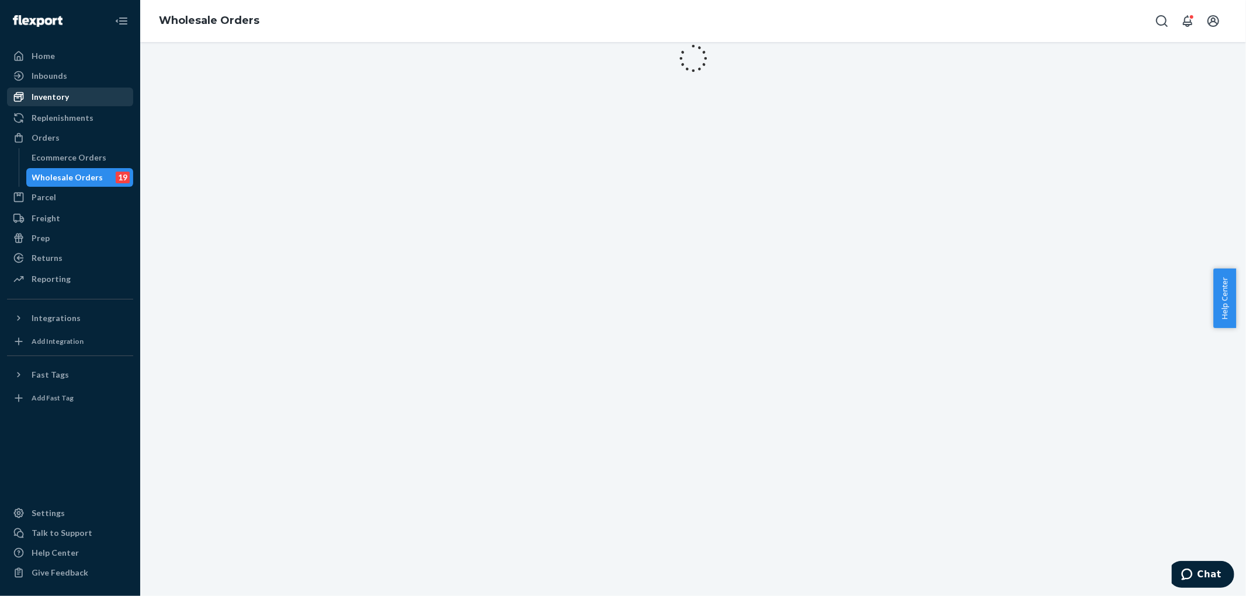
click at [56, 96] on div "Inventory" at bounding box center [50, 97] width 37 height 12
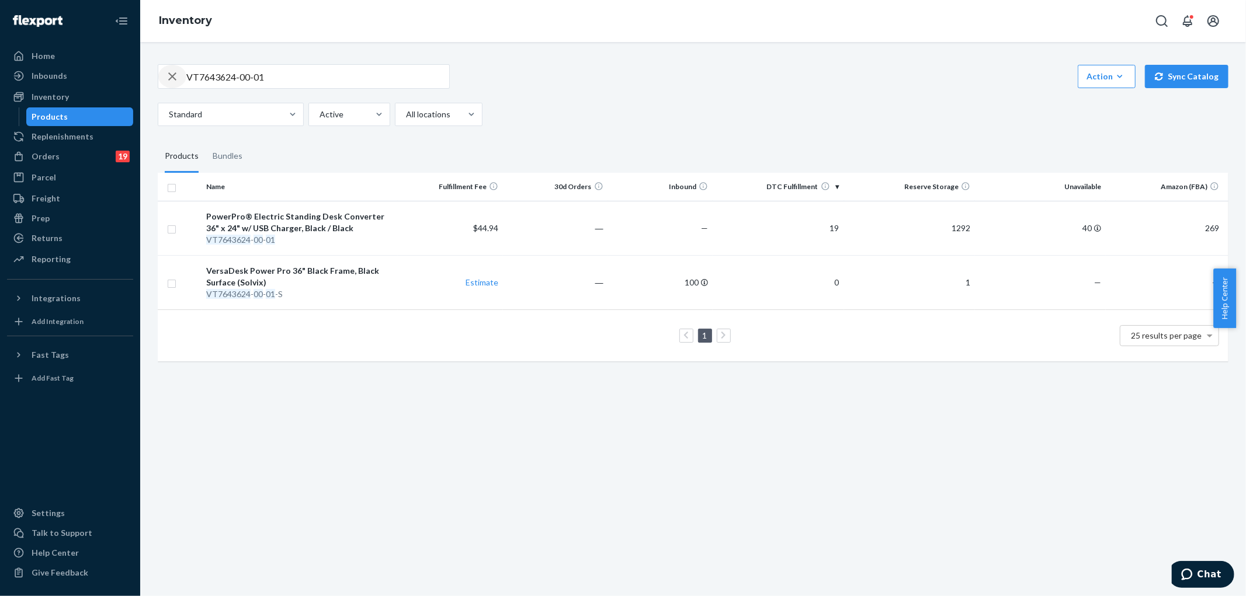
click at [170, 77] on icon "button" at bounding box center [172, 76] width 14 height 23
click at [228, 81] on input "text" at bounding box center [317, 76] width 263 height 23
paste input "VT764S3624-01-01"
type input "VT764S3624-01-01"
